Goal: Information Seeking & Learning: Find specific fact

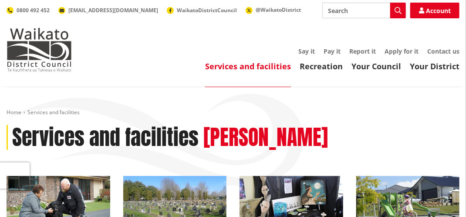
click at [355, 10] on input "Search" at bounding box center [364, 11] width 84 height 16
type input "rates"
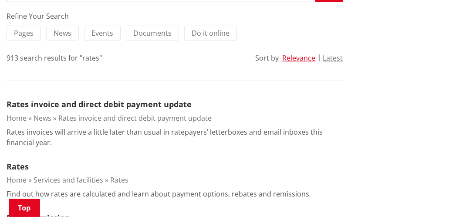
scroll to position [233, 0]
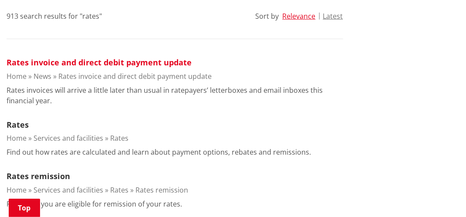
click at [71, 63] on link "Rates invoice and direct debit payment update" at bounding box center [99, 62] width 185 height 10
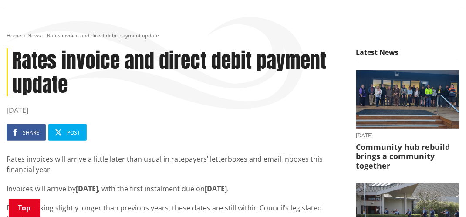
scroll to position [115, 0]
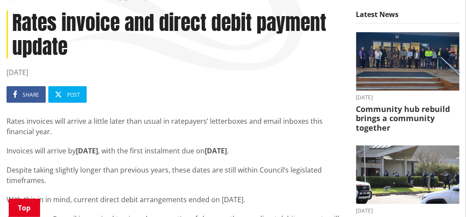
drag, startPoint x: 467, startPoint y: 42, endPoint x: 463, endPoint y: 67, distance: 25.6
click at [463, 67] on li "[DATE] Community hub rebuild brings a community together" at bounding box center [408, 82] width 117 height 100
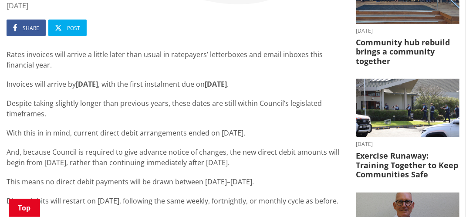
scroll to position [183, 0]
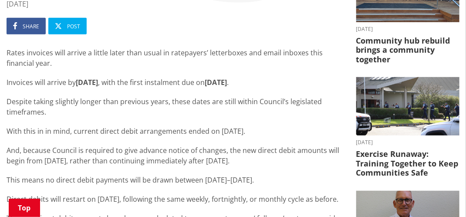
click at [465, 67] on ul "[DATE] Community hub rebuild brings a community together [DATE] Exercise Runawa…" at bounding box center [408, 124] width 117 height 321
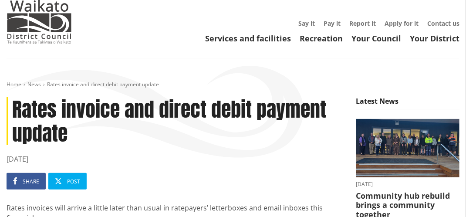
scroll to position [0, 0]
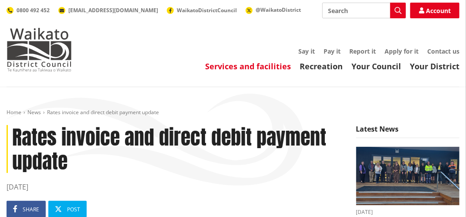
click at [268, 67] on link "Services and facilities" at bounding box center [248, 66] width 86 height 10
